Goal: Find contact information: Find contact information

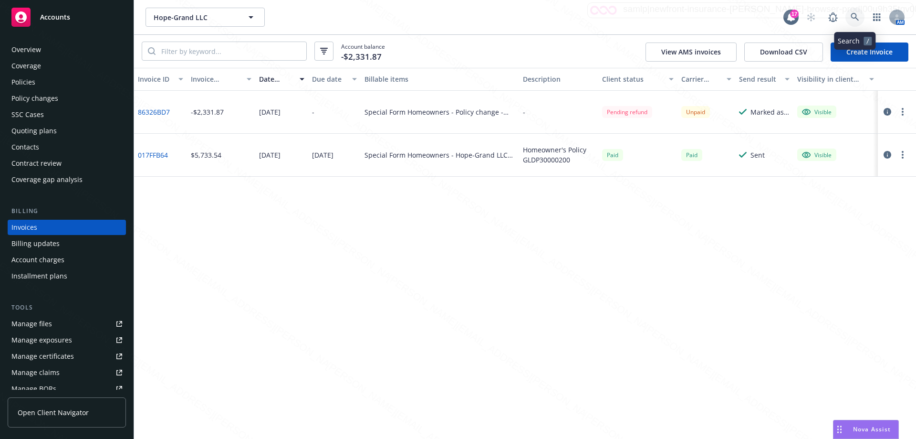
click at [855, 15] on icon at bounding box center [855, 17] width 9 height 9
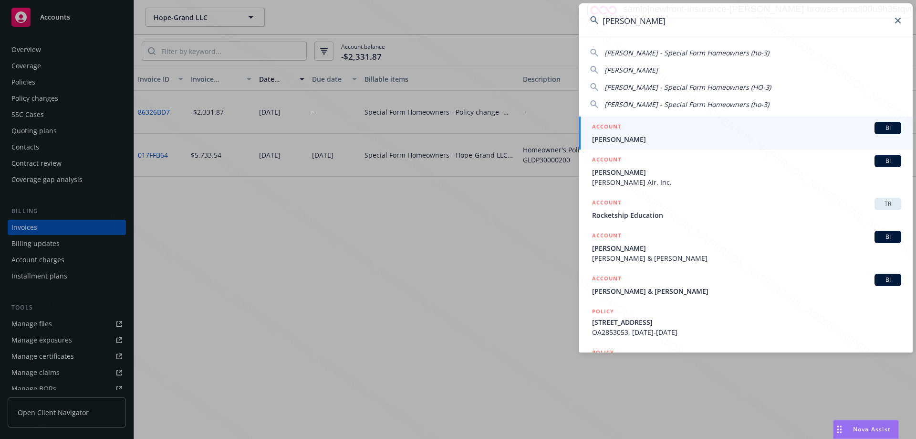
type input "[PERSON_NAME]"
click at [625, 144] on span "[PERSON_NAME]" at bounding box center [746, 139] width 309 height 10
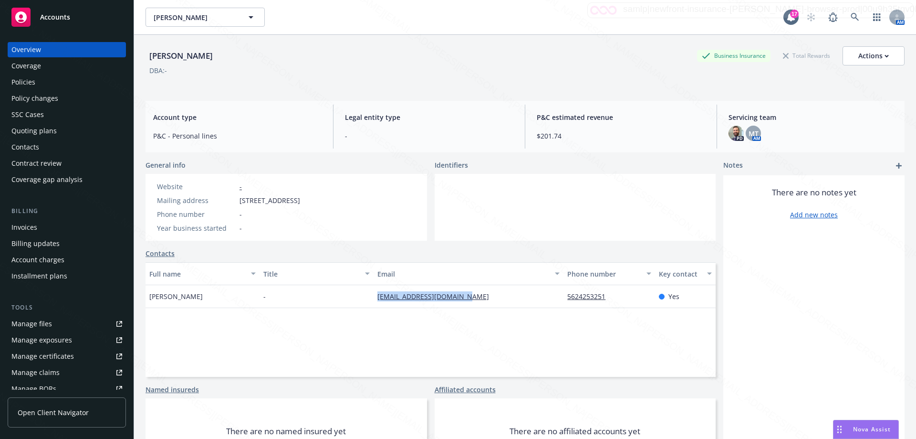
drag, startPoint x: 371, startPoint y: 295, endPoint x: 473, endPoint y: 298, distance: 101.7
click at [473, 298] on div "[PERSON_NAME] - [EMAIL_ADDRESS][DOMAIN_NAME] 5624253251 Yes" at bounding box center [431, 296] width 570 height 23
copy div "[EMAIL_ADDRESS][DOMAIN_NAME]"
